Goal: Task Accomplishment & Management: Manage account settings

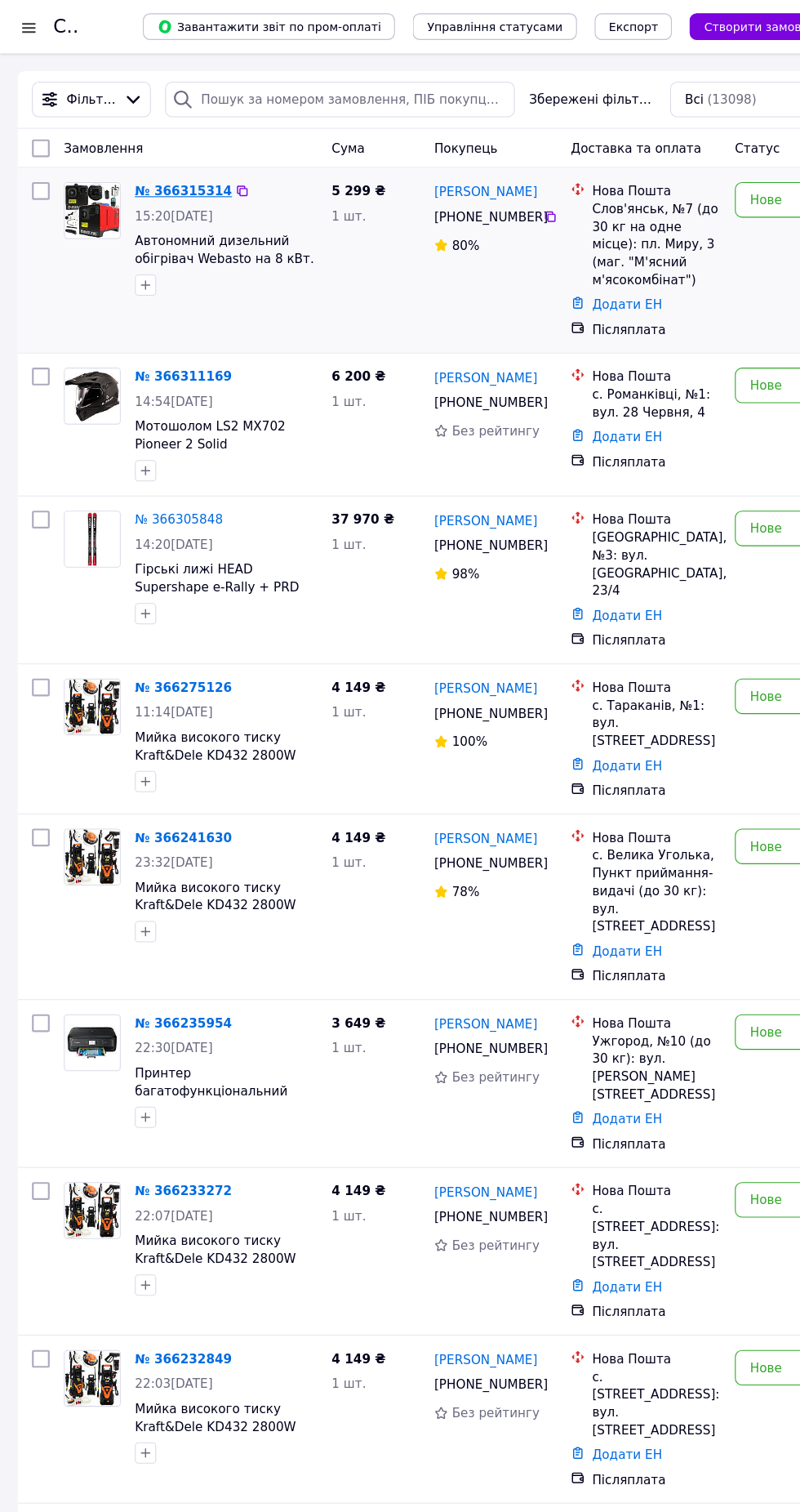
click at [172, 174] on link "№ 366315314" at bounding box center [169, 175] width 89 height 13
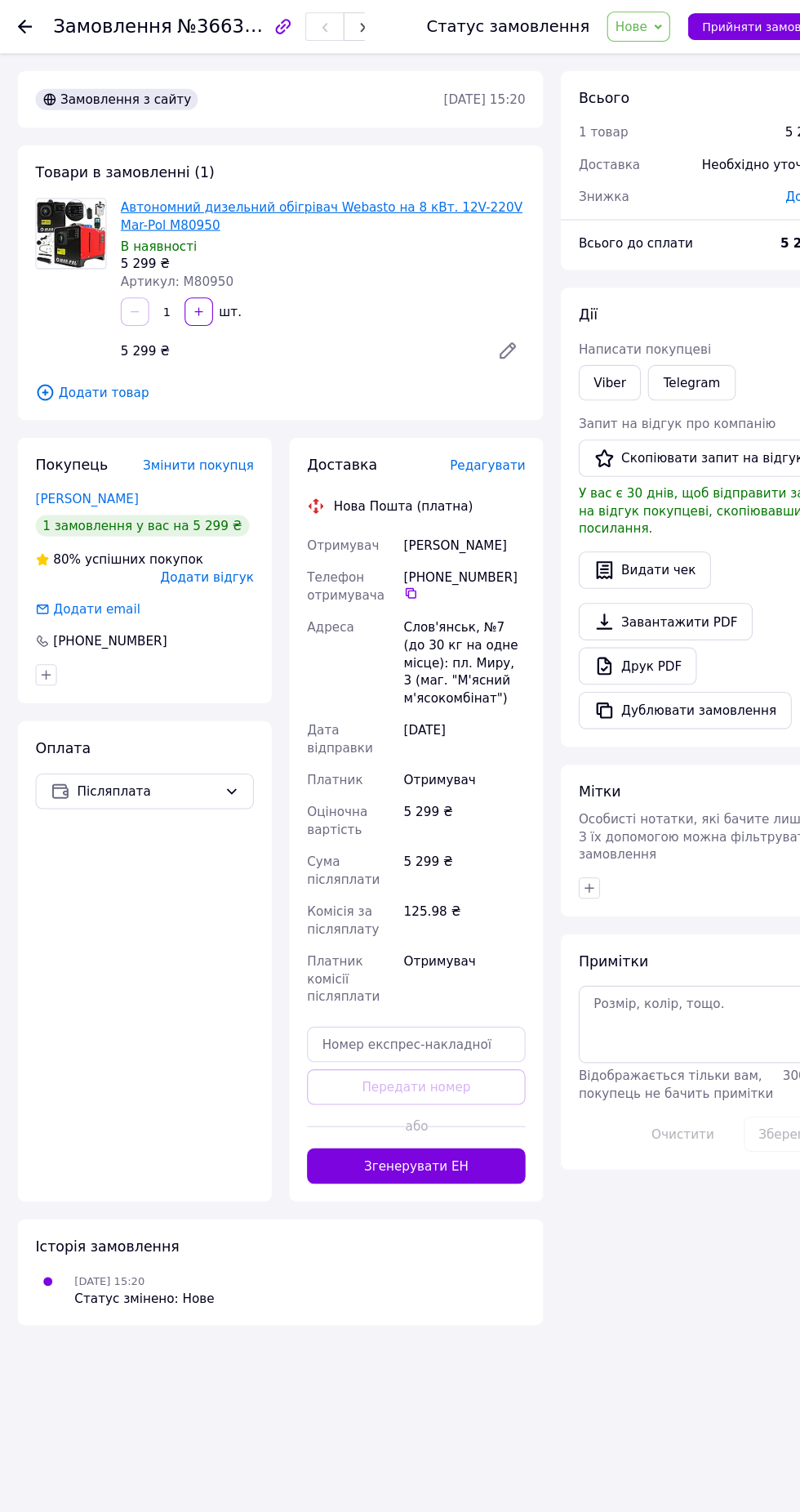
click at [418, 185] on link "Автономний дизельний обігрівач Webasto на 8 кВт. 12V-220V Mar-Pol M80950" at bounding box center [296, 199] width 370 height 30
